Goal: Task Accomplishment & Management: Use online tool/utility

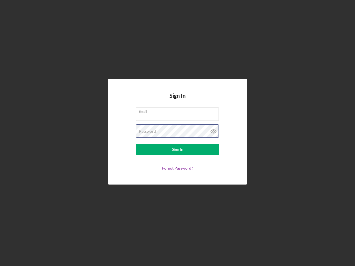
click at [178, 133] on div "Password" at bounding box center [177, 132] width 83 height 14
click at [214, 132] on icon at bounding box center [214, 132] width 14 height 14
